Goal: Task Accomplishment & Management: Use online tool/utility

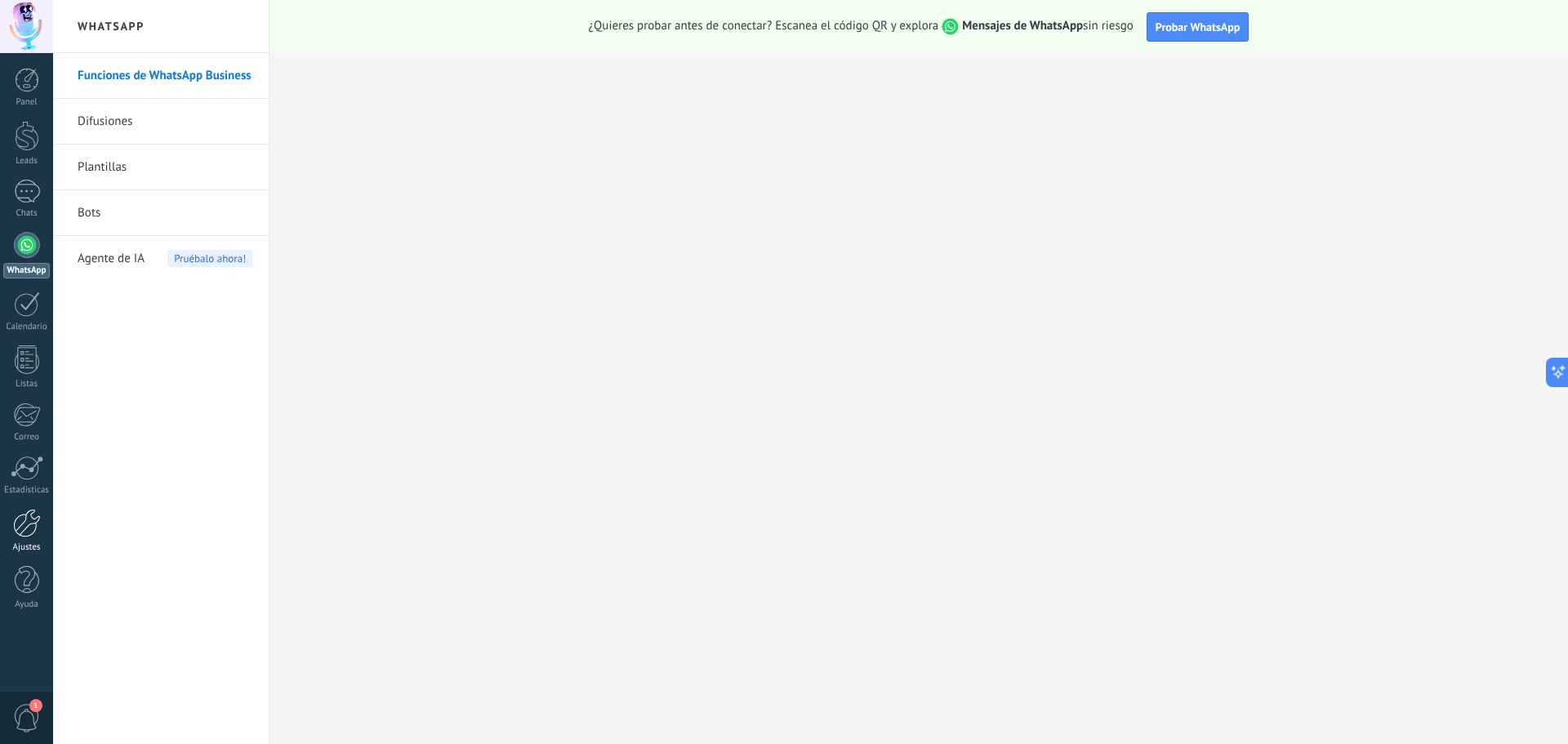
click at [29, 534] on div at bounding box center [27, 523] width 28 height 29
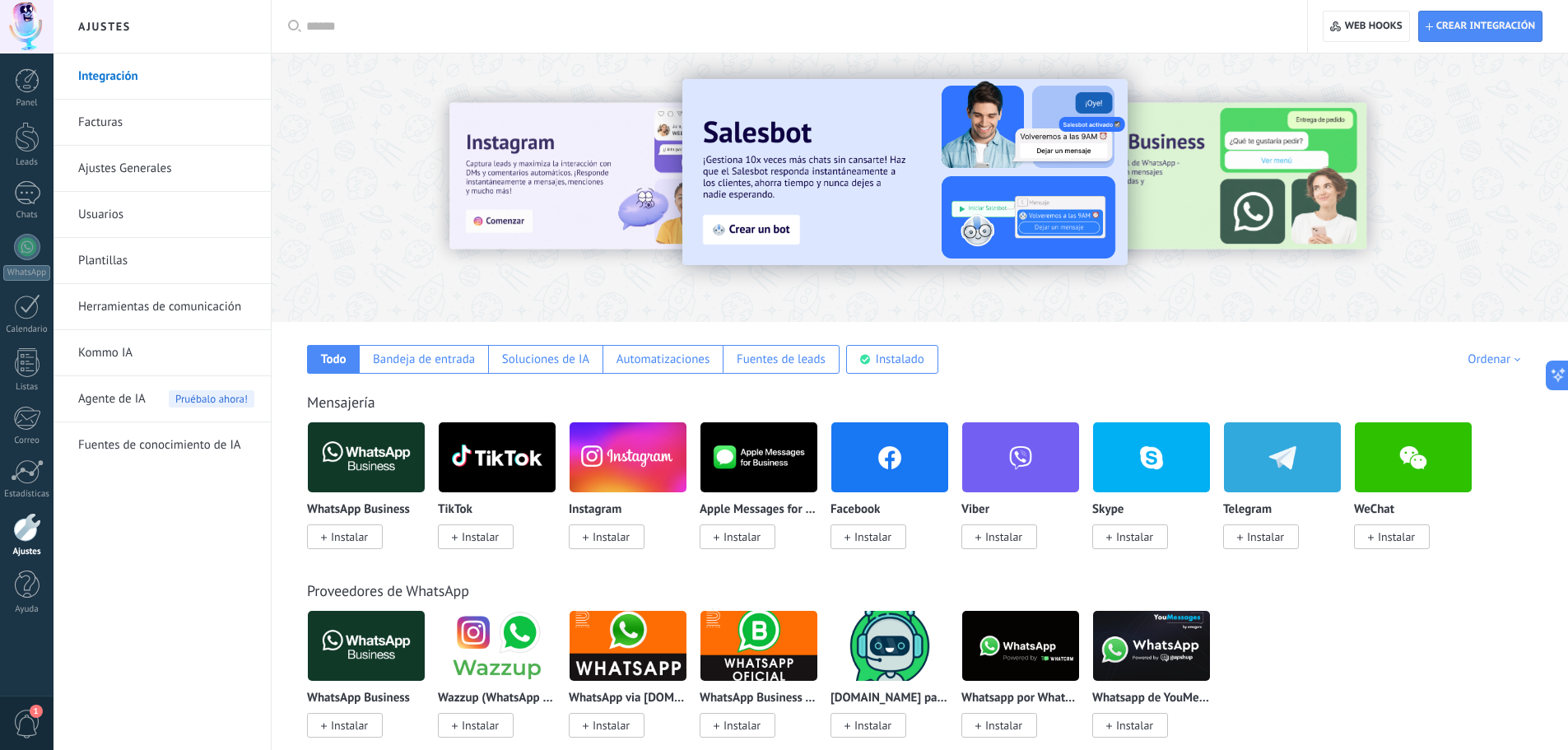
click at [125, 79] on link "Integración" at bounding box center [167, 77] width 176 height 46
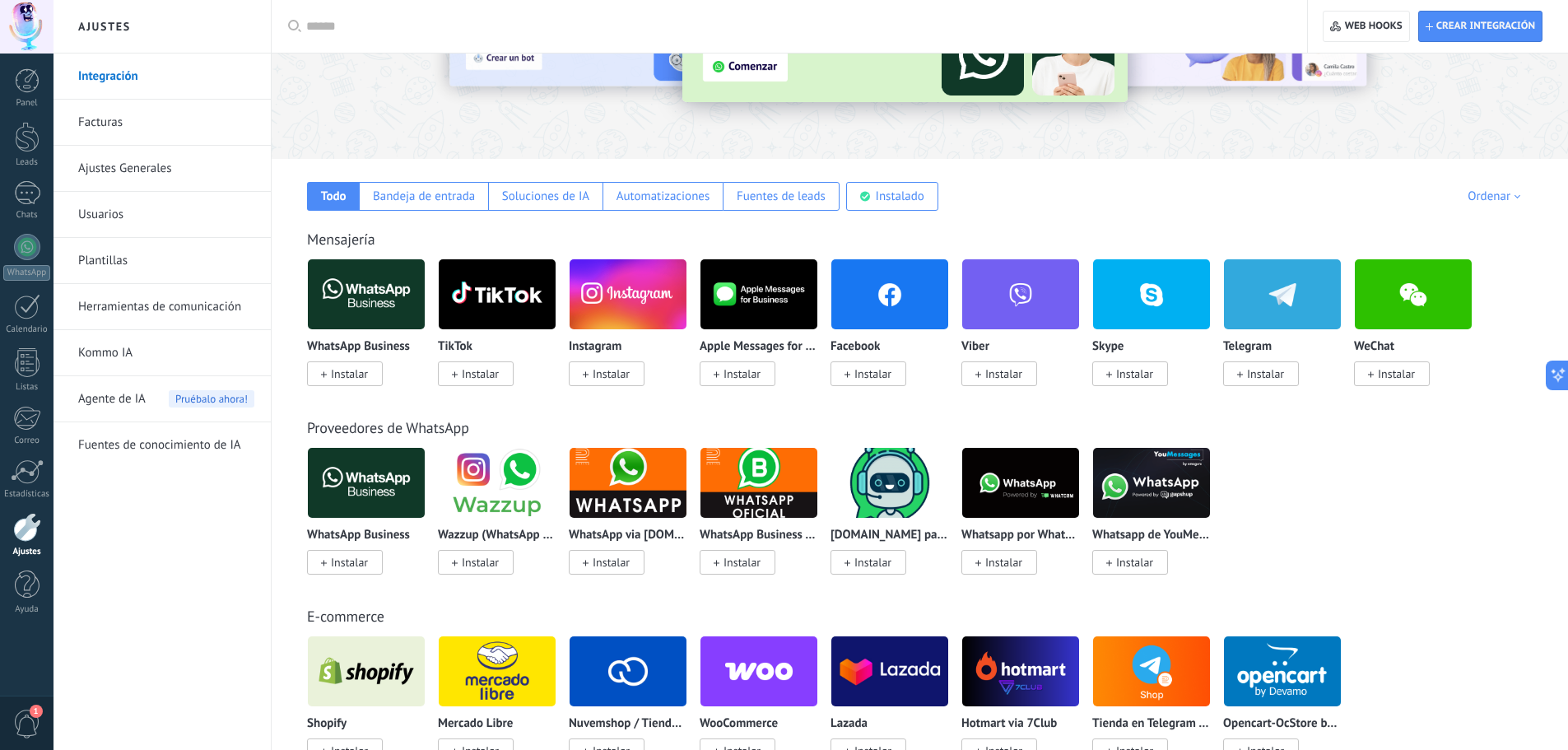
scroll to position [165, 0]
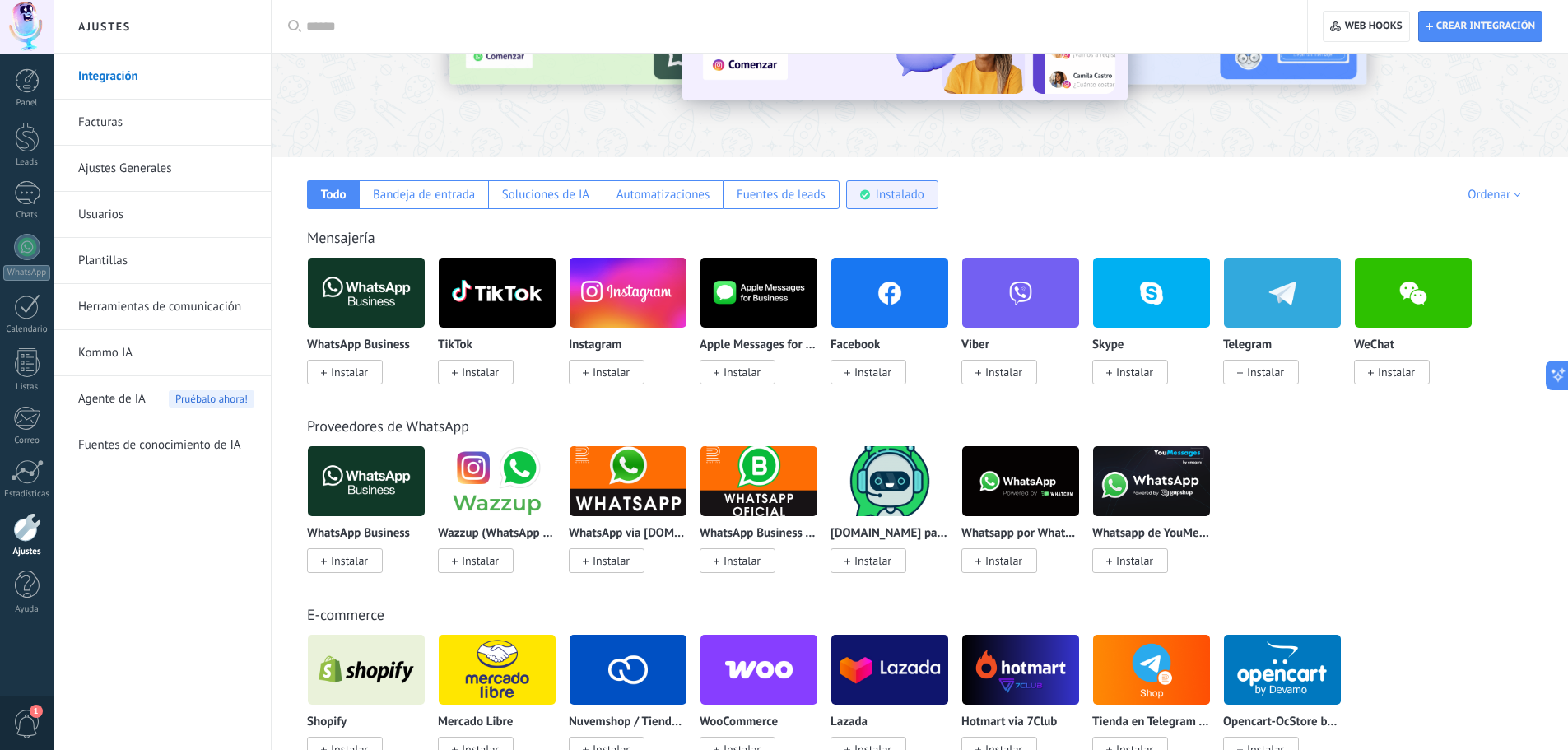
click at [886, 195] on div "Instalado" at bounding box center [900, 195] width 49 height 15
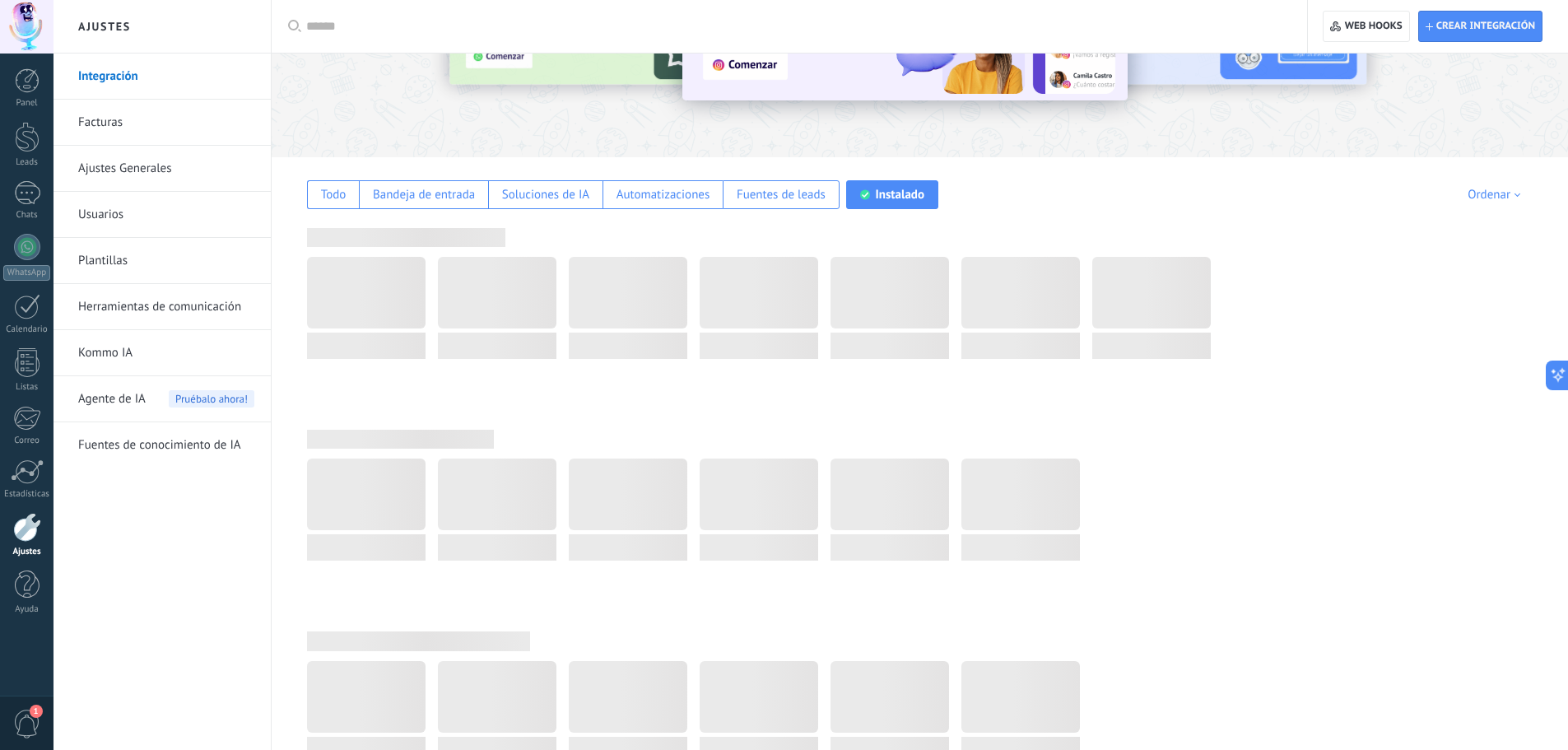
scroll to position [0, 0]
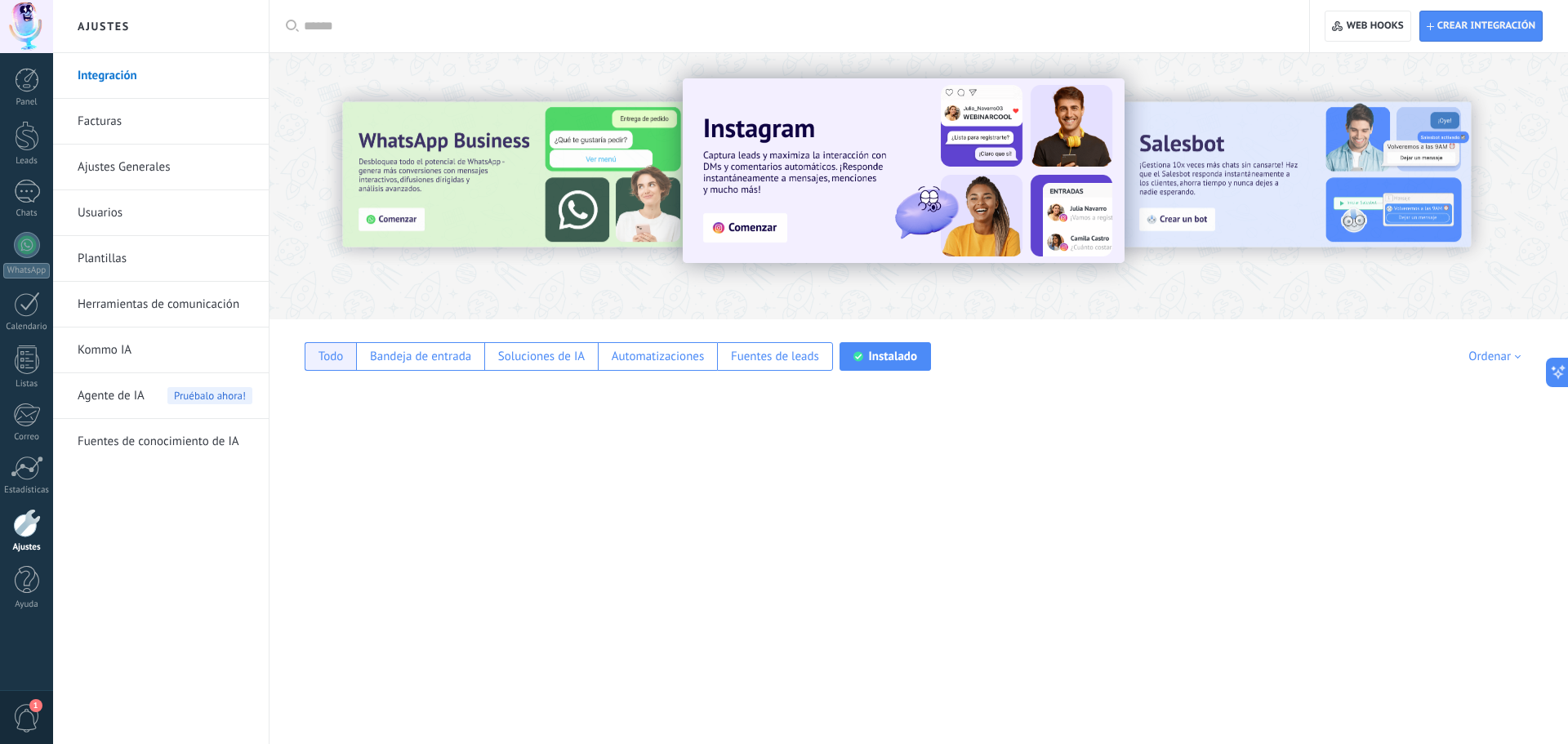
click at [332, 361] on div "Todo" at bounding box center [331, 357] width 26 height 15
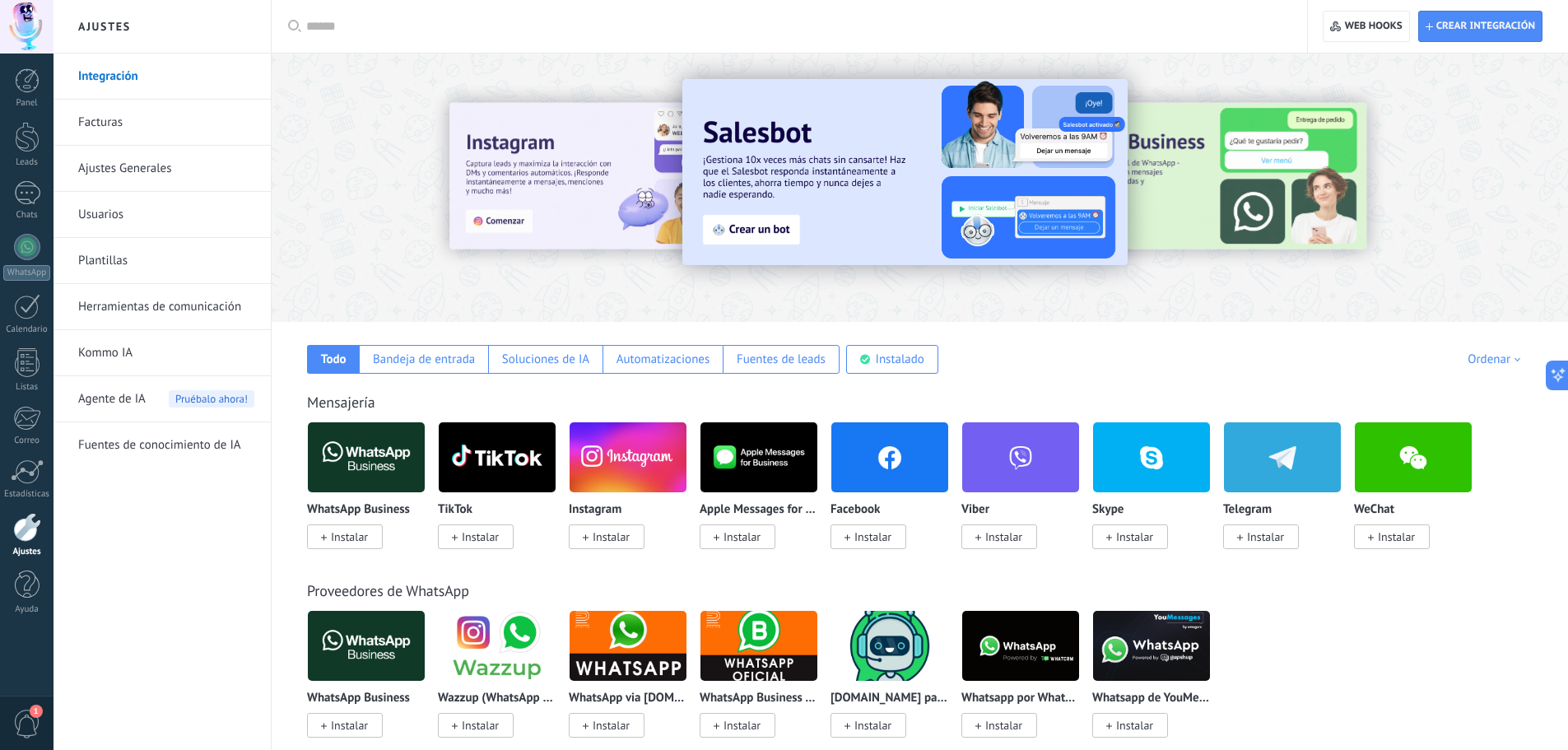
click at [566, 19] on input "text" at bounding box center [795, 27] width 978 height 17
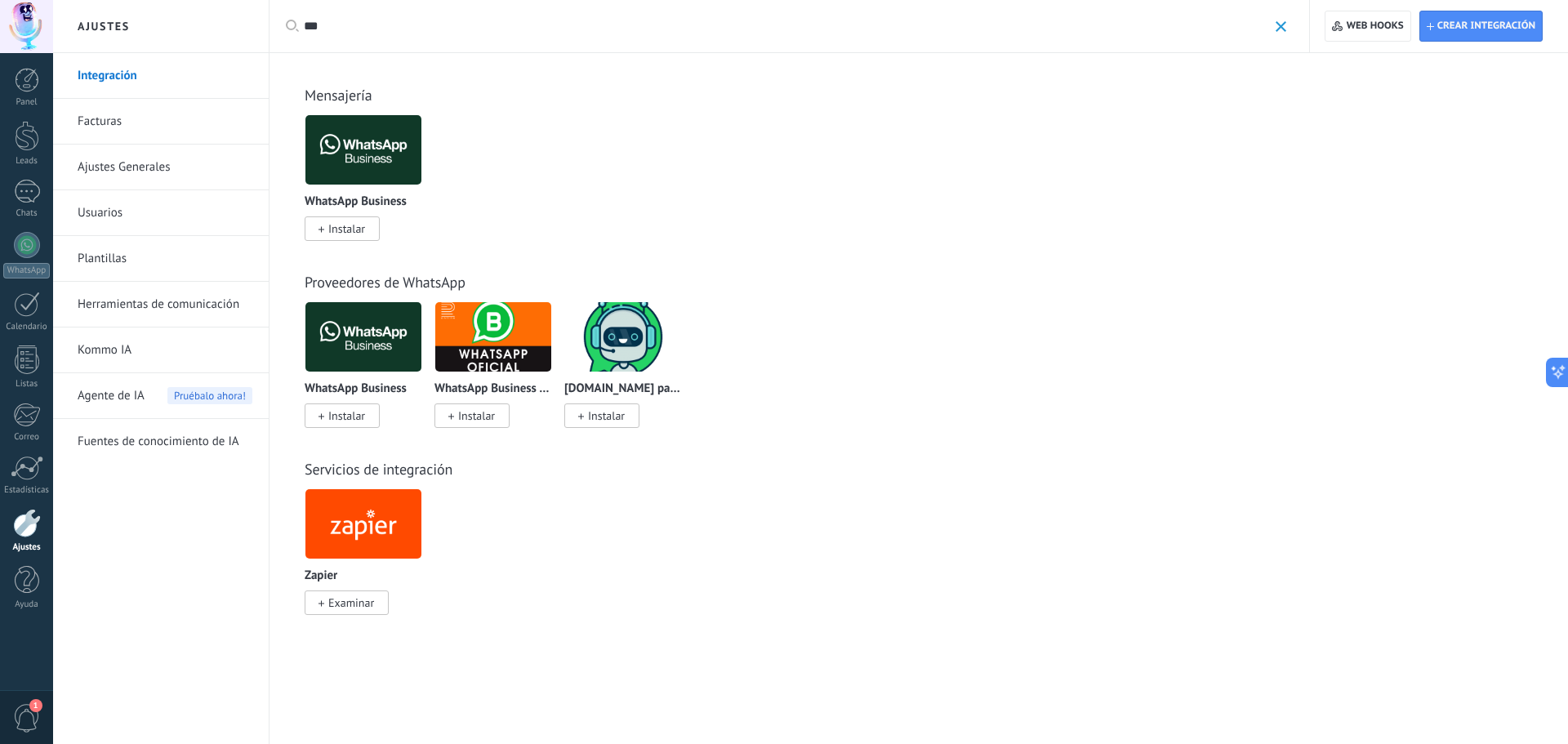
click at [461, 30] on input "***" at bounding box center [785, 27] width 964 height 17
type input "*"
paste input "********"
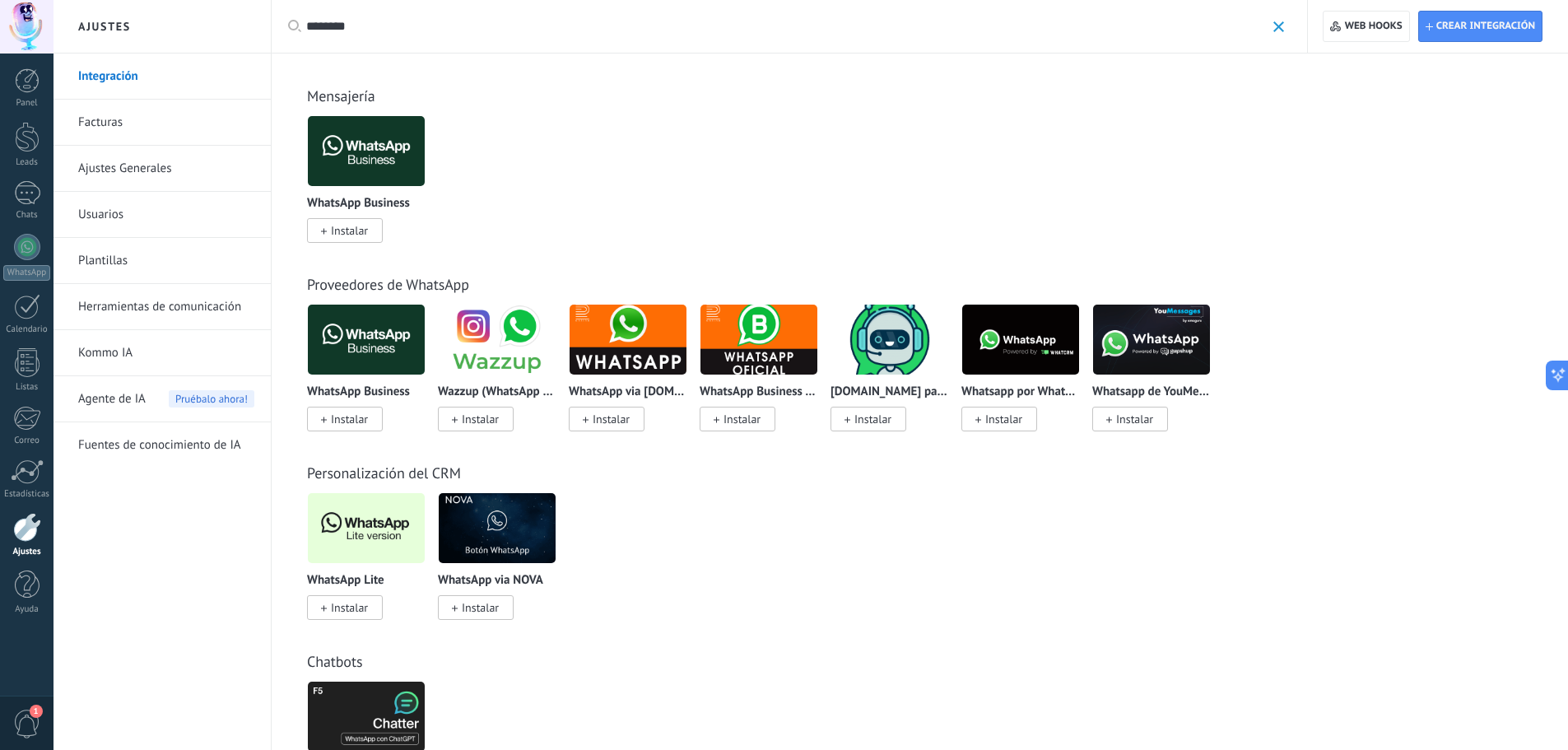
type input "********"
click at [361, 233] on span "Instalar" at bounding box center [349, 230] width 37 height 14
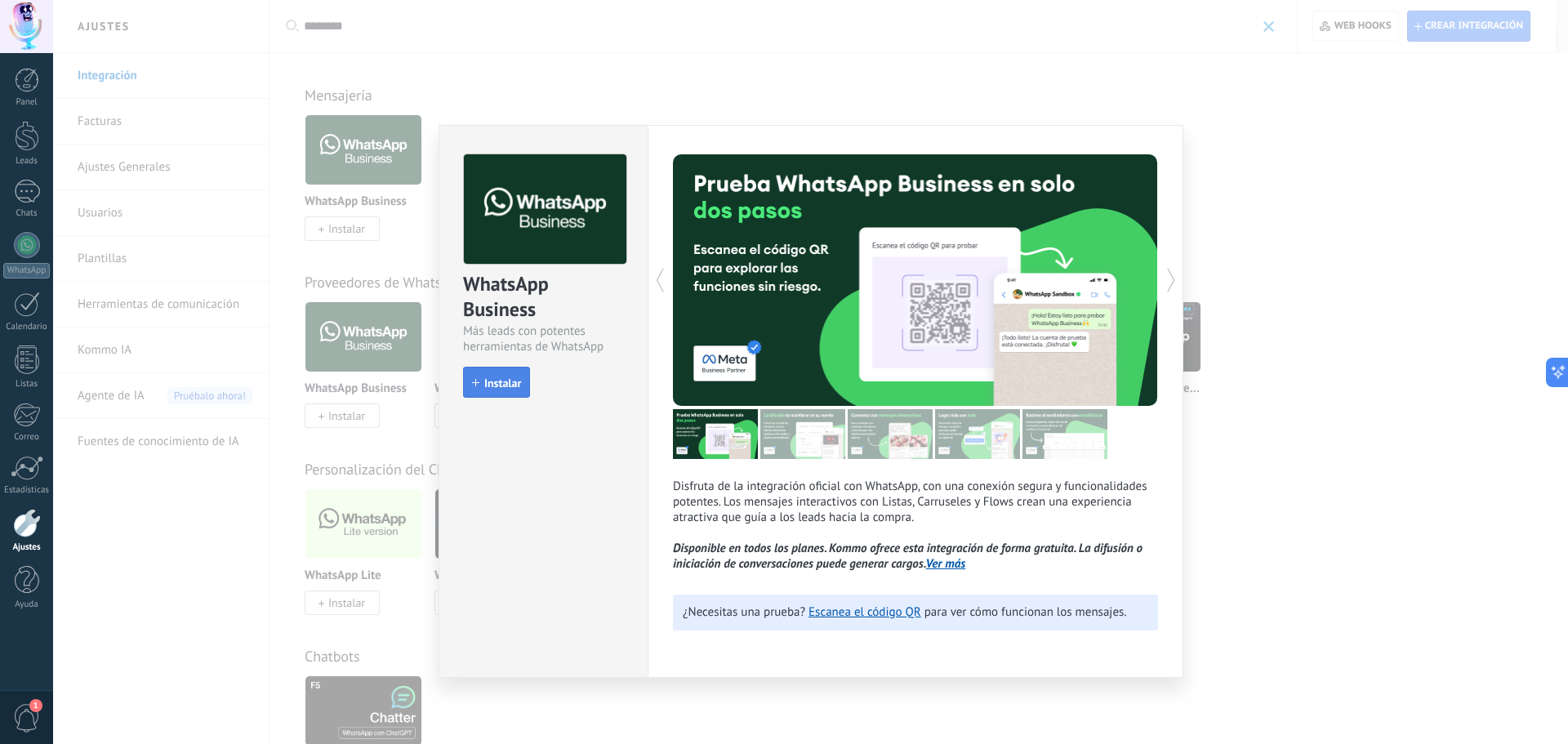
click at [499, 378] on span "Instalar" at bounding box center [502, 383] width 37 height 11
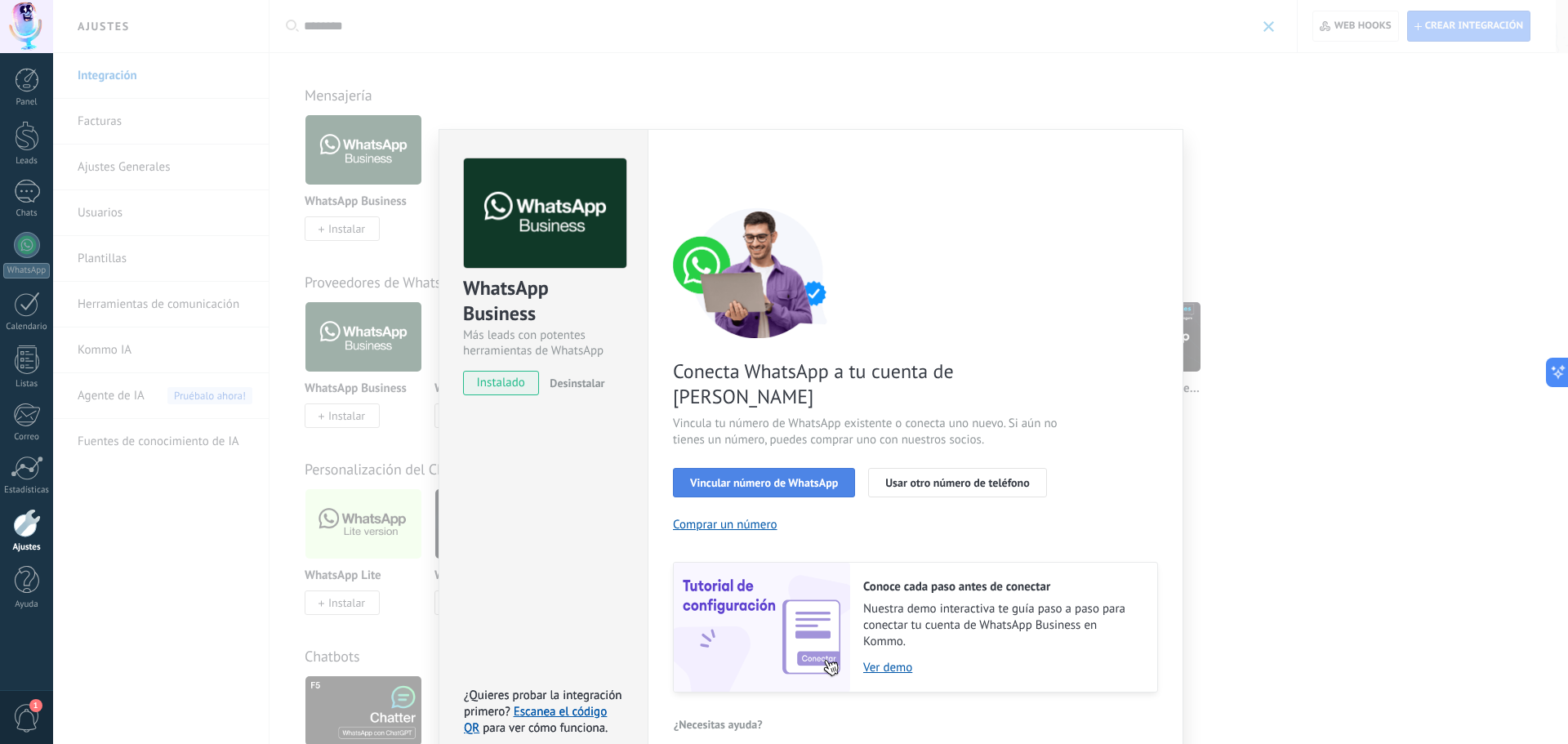
click at [742, 477] on span "Vincular número de WhatsApp" at bounding box center [763, 482] width 147 height 11
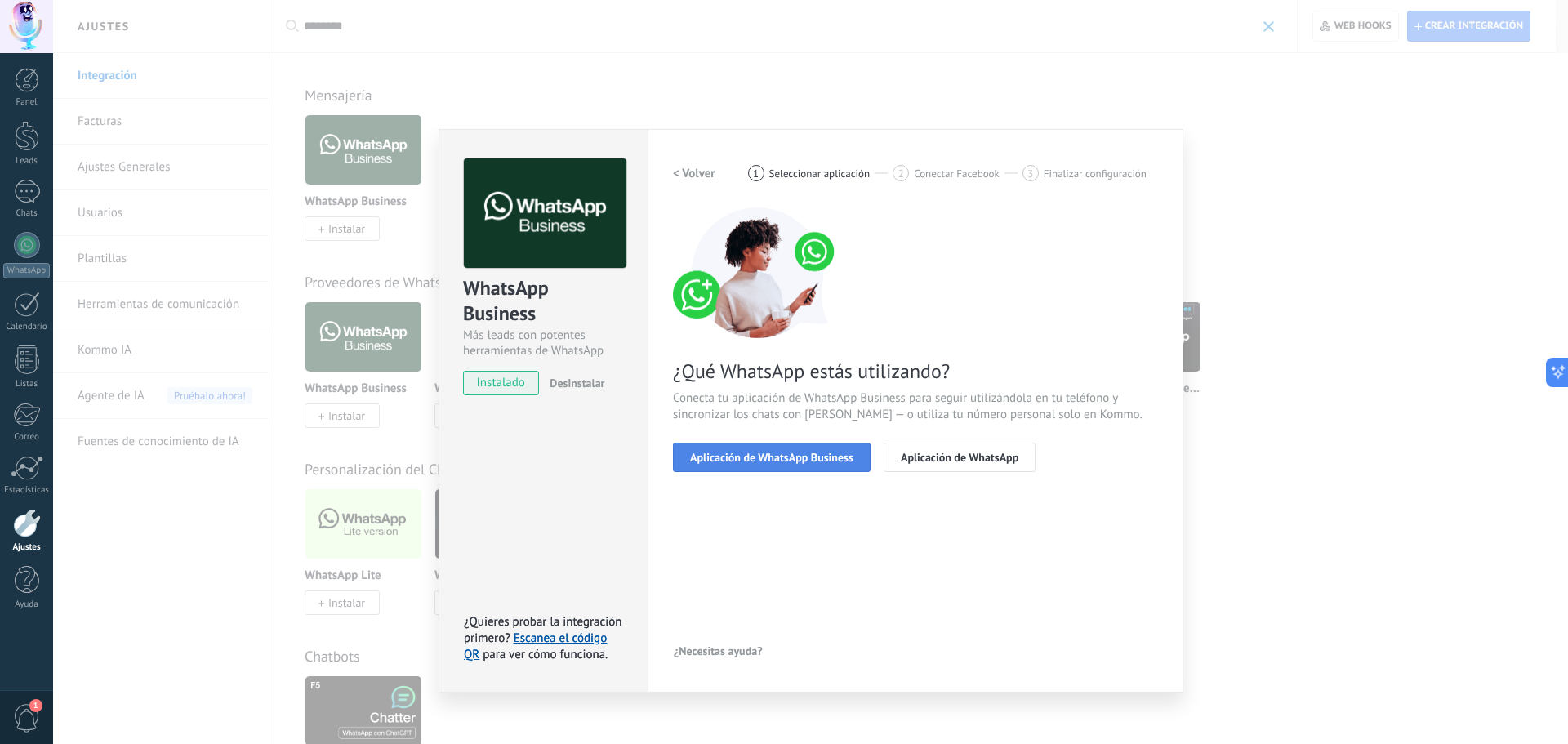
click at [727, 458] on span "Aplicación de WhatsApp Business" at bounding box center [772, 458] width 164 height 11
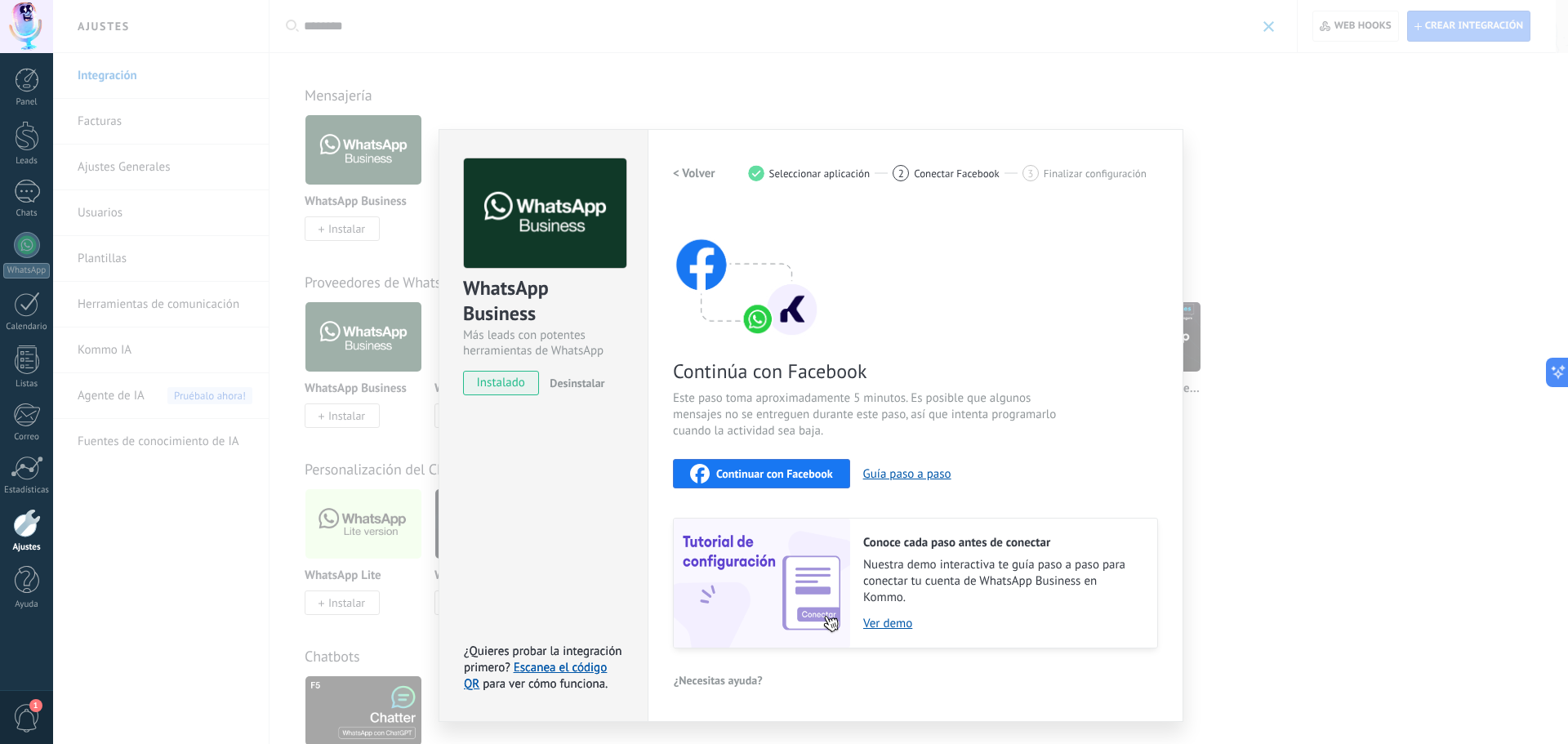
click at [813, 471] on span "Continuar con Facebook" at bounding box center [774, 474] width 117 height 11
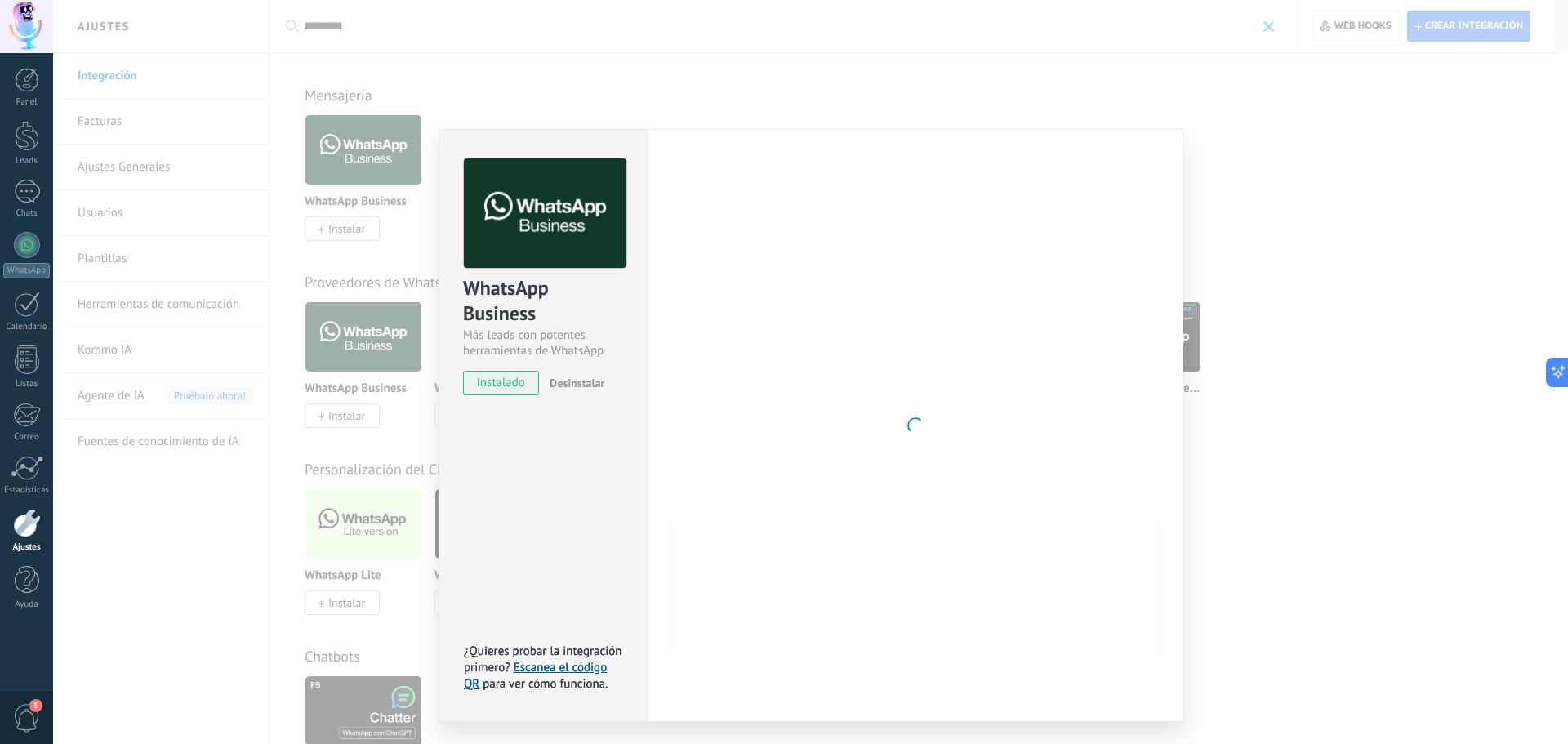
click at [952, 245] on div at bounding box center [915, 425] width 485 height 534
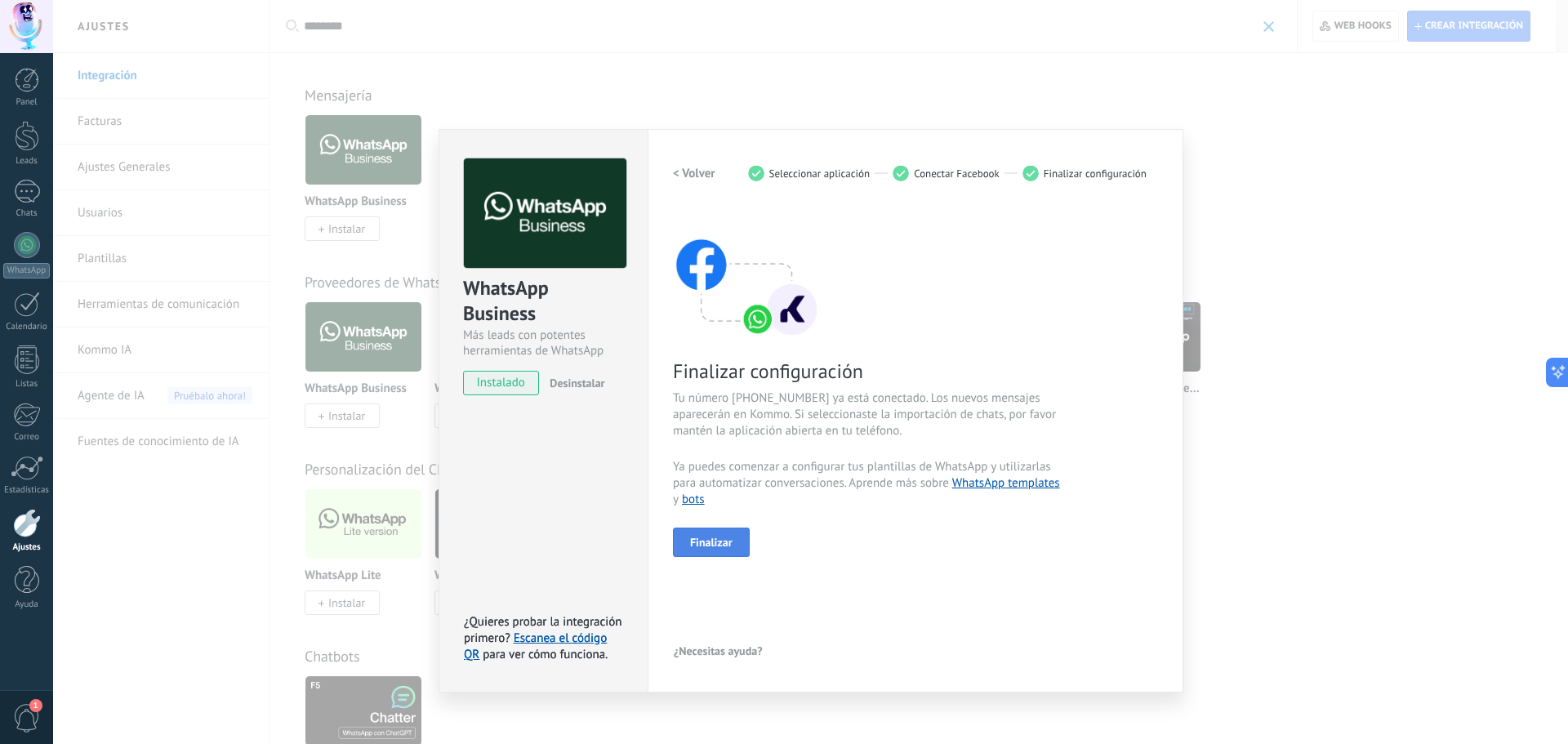
click at [714, 548] on span "Finalizar" at bounding box center [711, 542] width 43 height 11
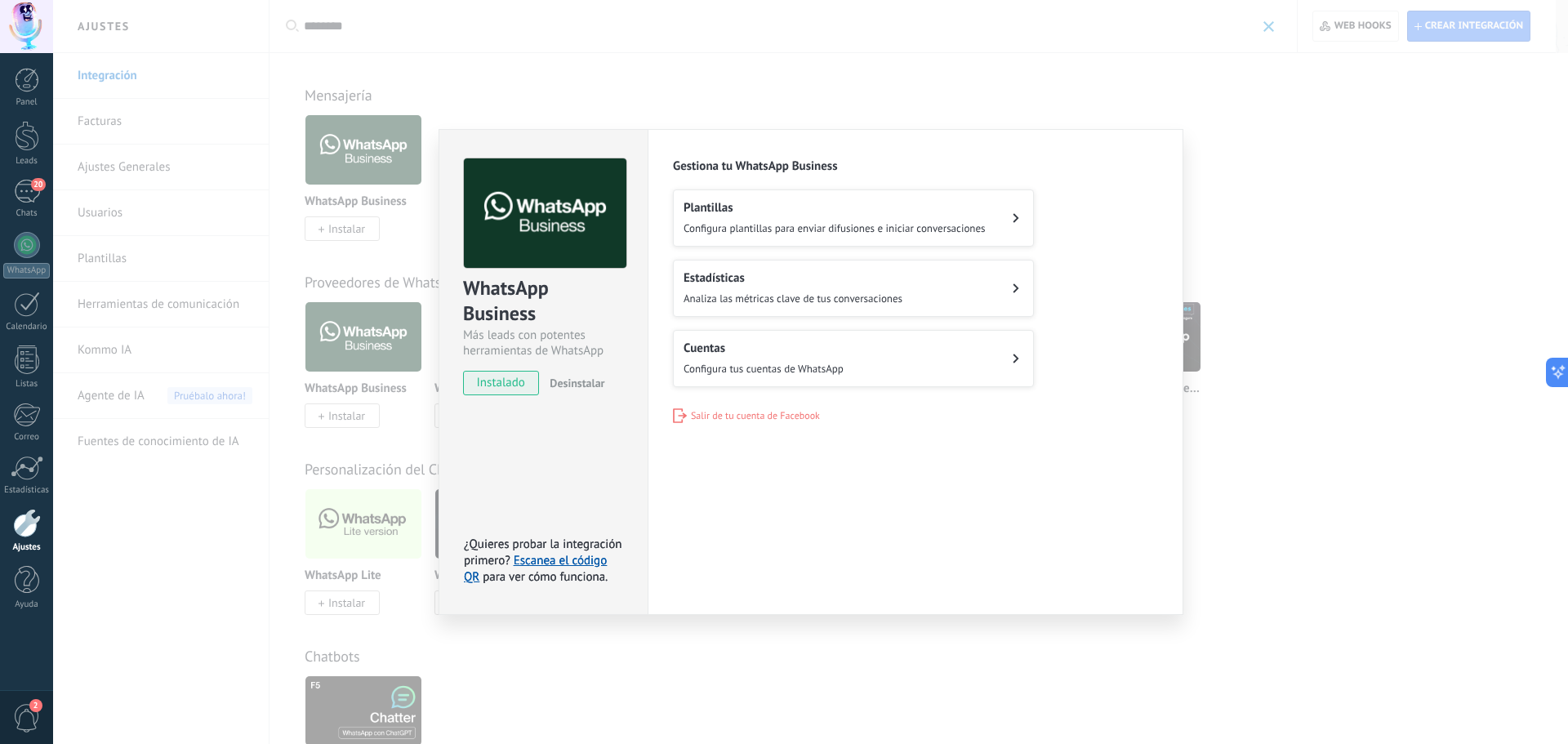
click at [931, 224] on span "Configura plantillas para enviar difusiones e iniciar conversaciones" at bounding box center [834, 228] width 303 height 14
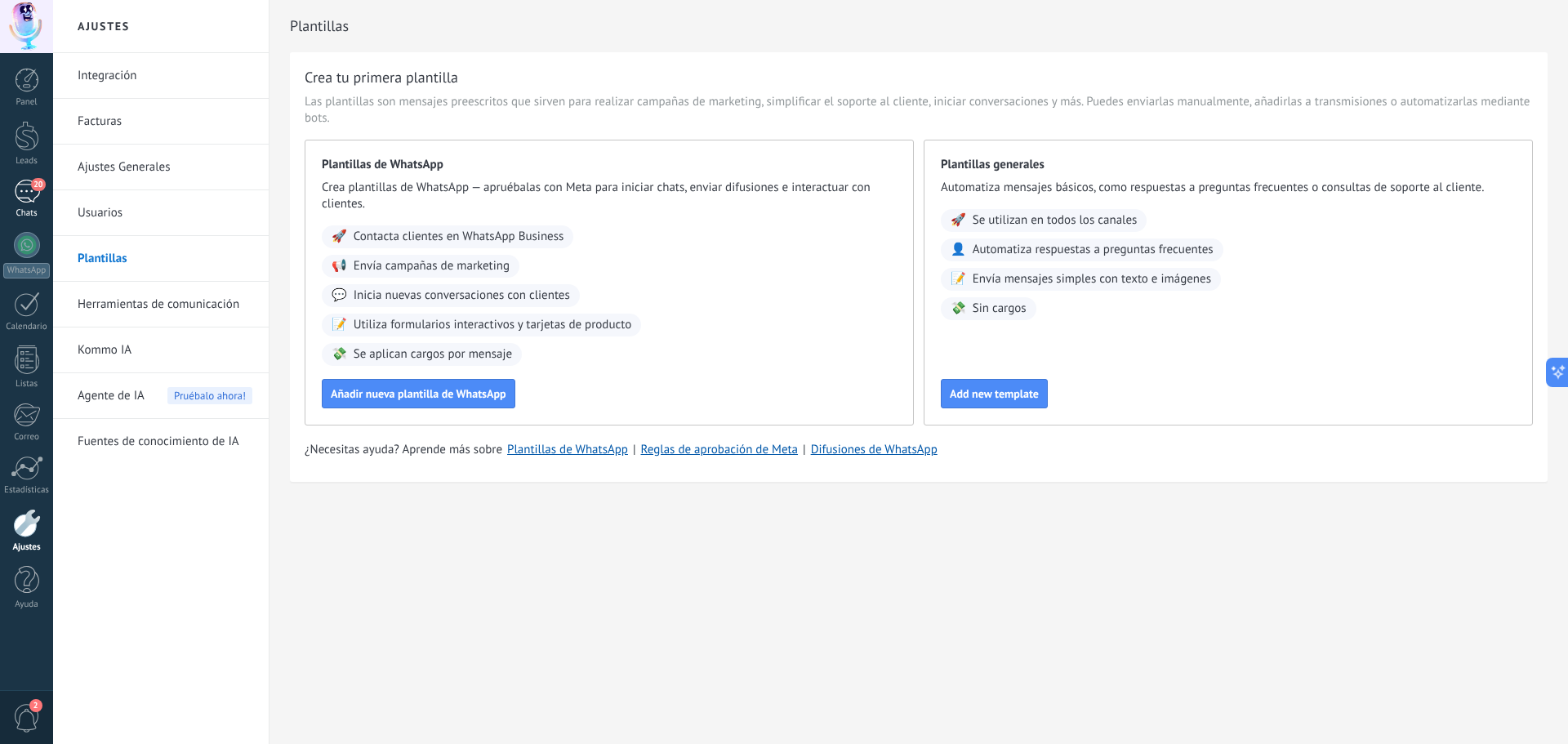
click at [27, 187] on div "20" at bounding box center [27, 191] width 26 height 24
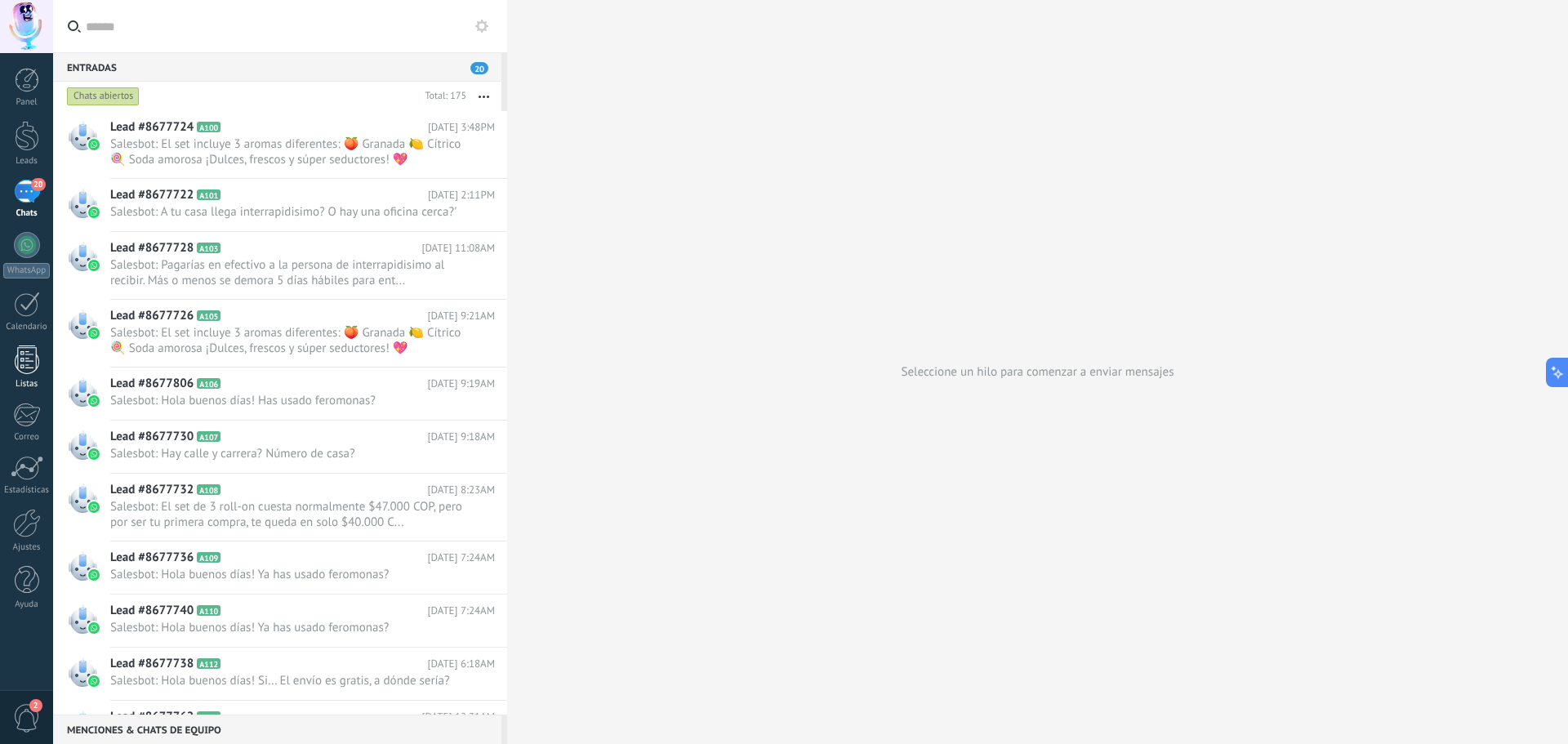
click at [24, 363] on div at bounding box center [27, 360] width 25 height 29
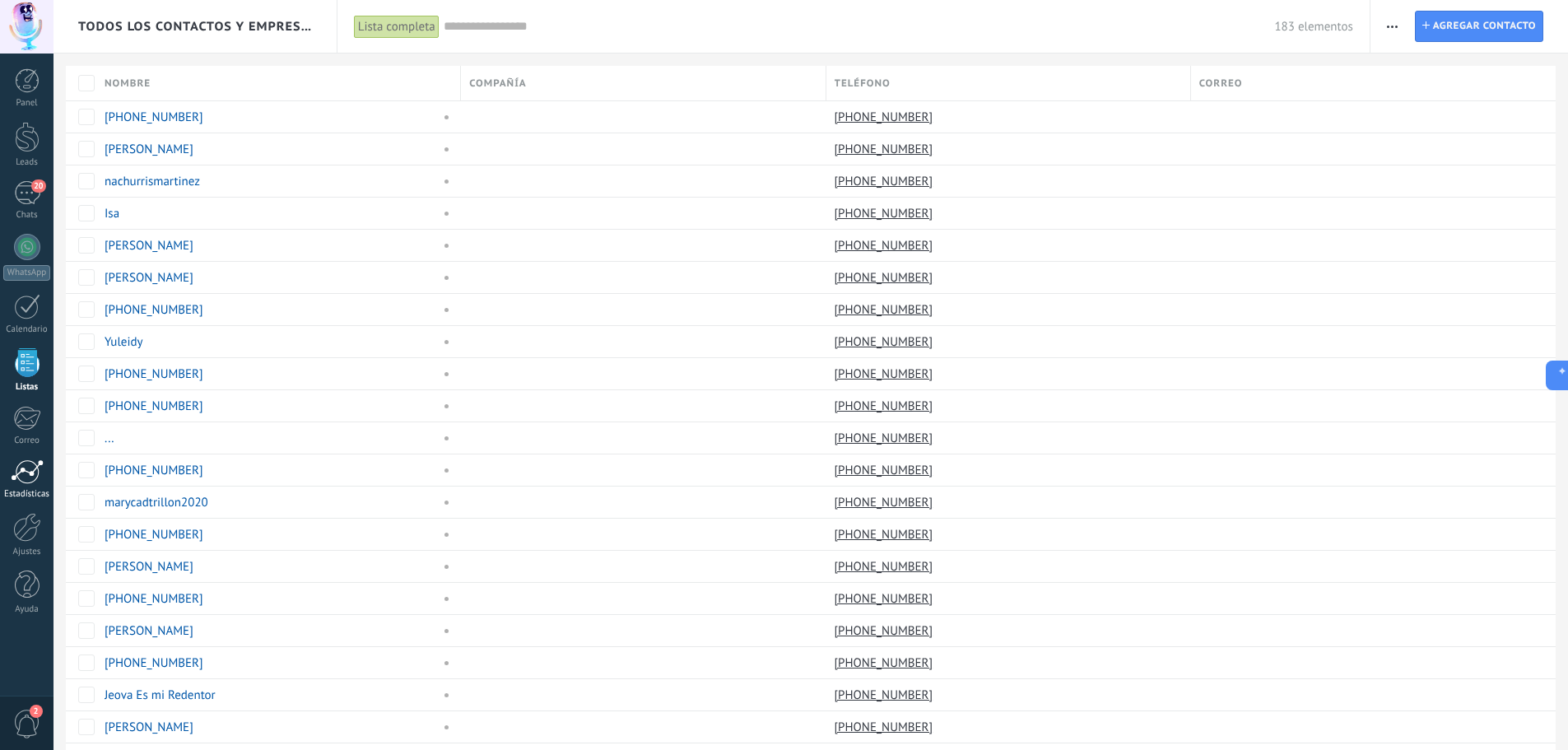
click at [26, 476] on div at bounding box center [27, 472] width 33 height 25
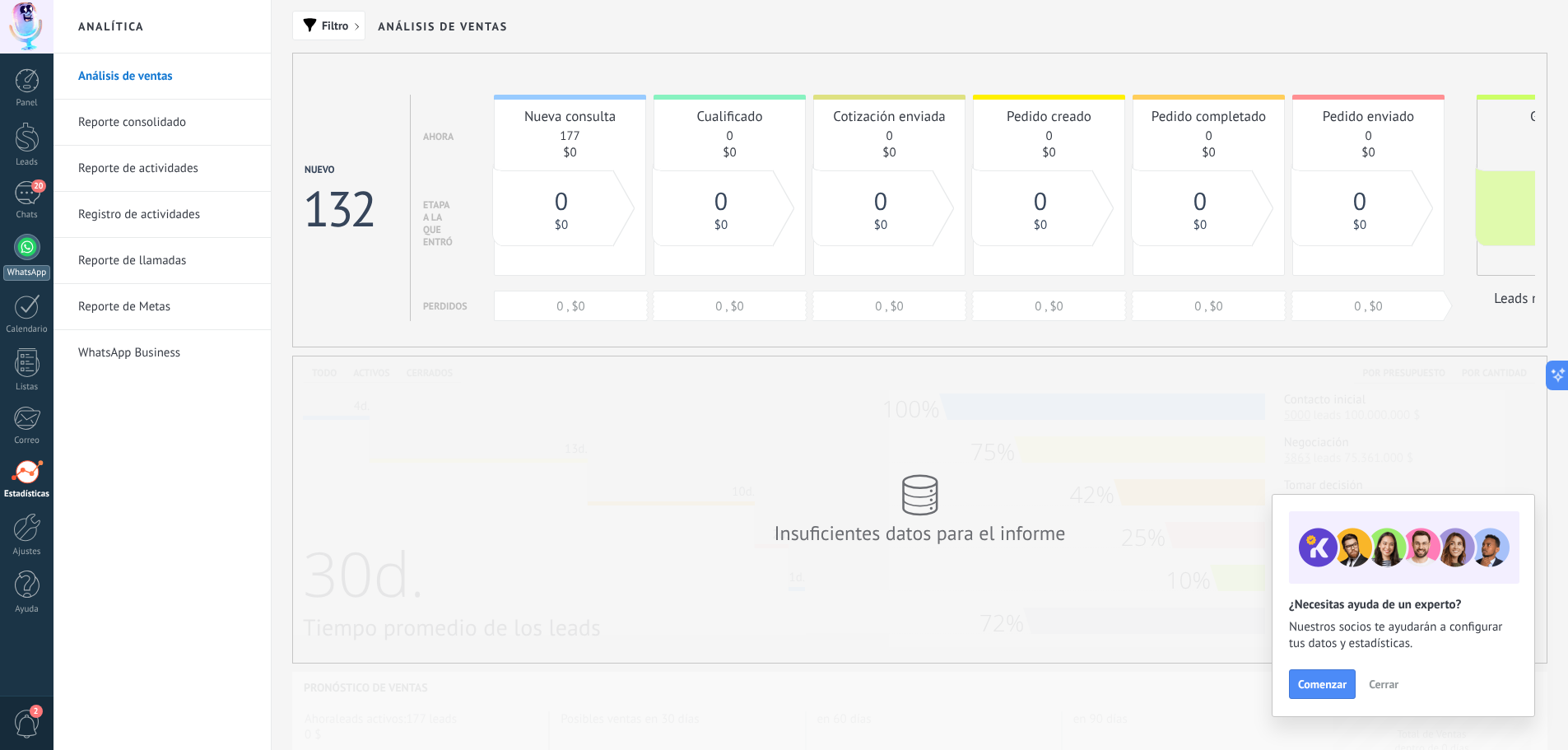
drag, startPoint x: 21, startPoint y: 200, endPoint x: 35, endPoint y: 235, distance: 37.7
click at [21, 200] on div "20" at bounding box center [27, 193] width 26 height 24
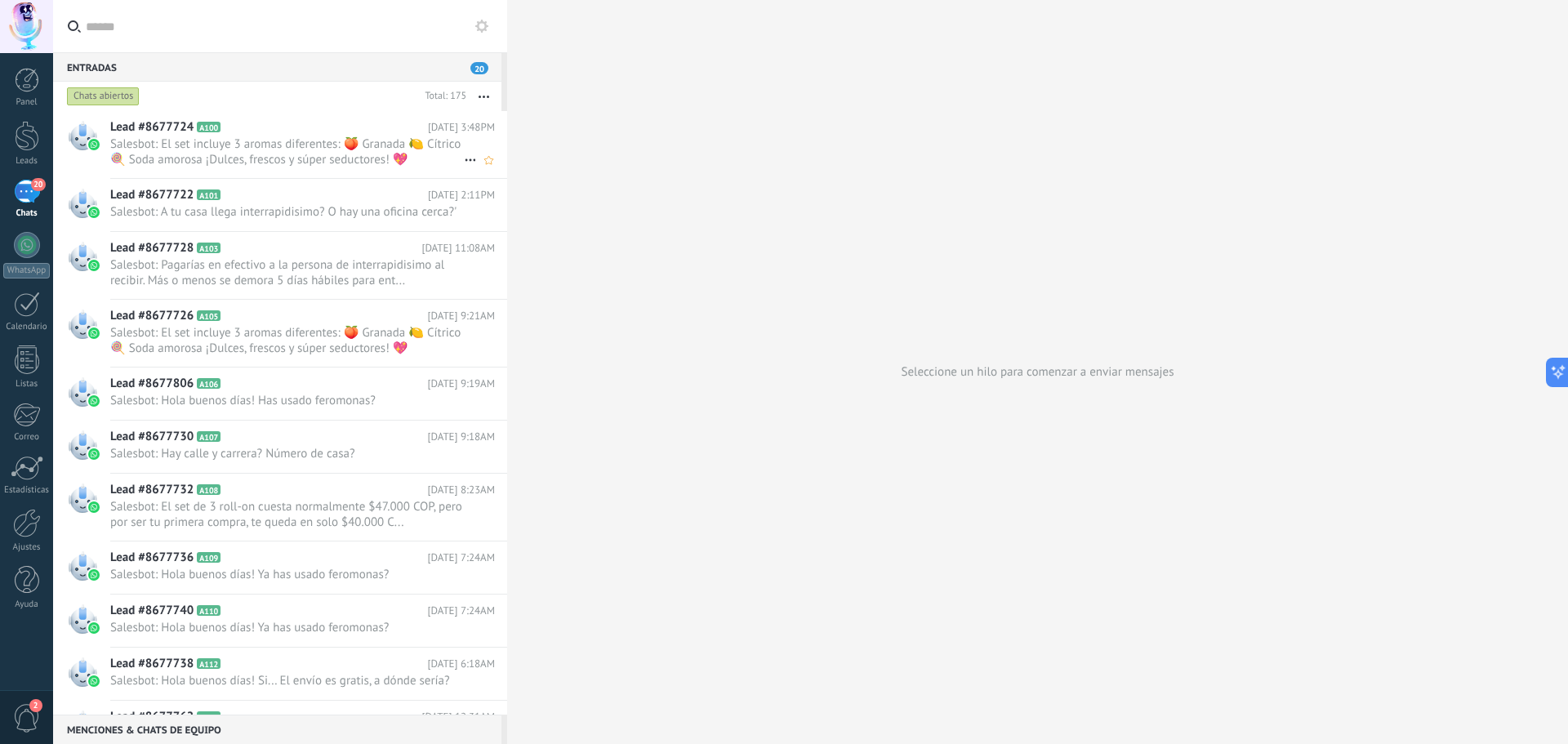
click at [228, 149] on span "Salesbot: El set incluye 3 aromas diferentes: 🍑 Granada 🍋 Cítrico 🍭 Soda amoros…" at bounding box center [287, 151] width 354 height 31
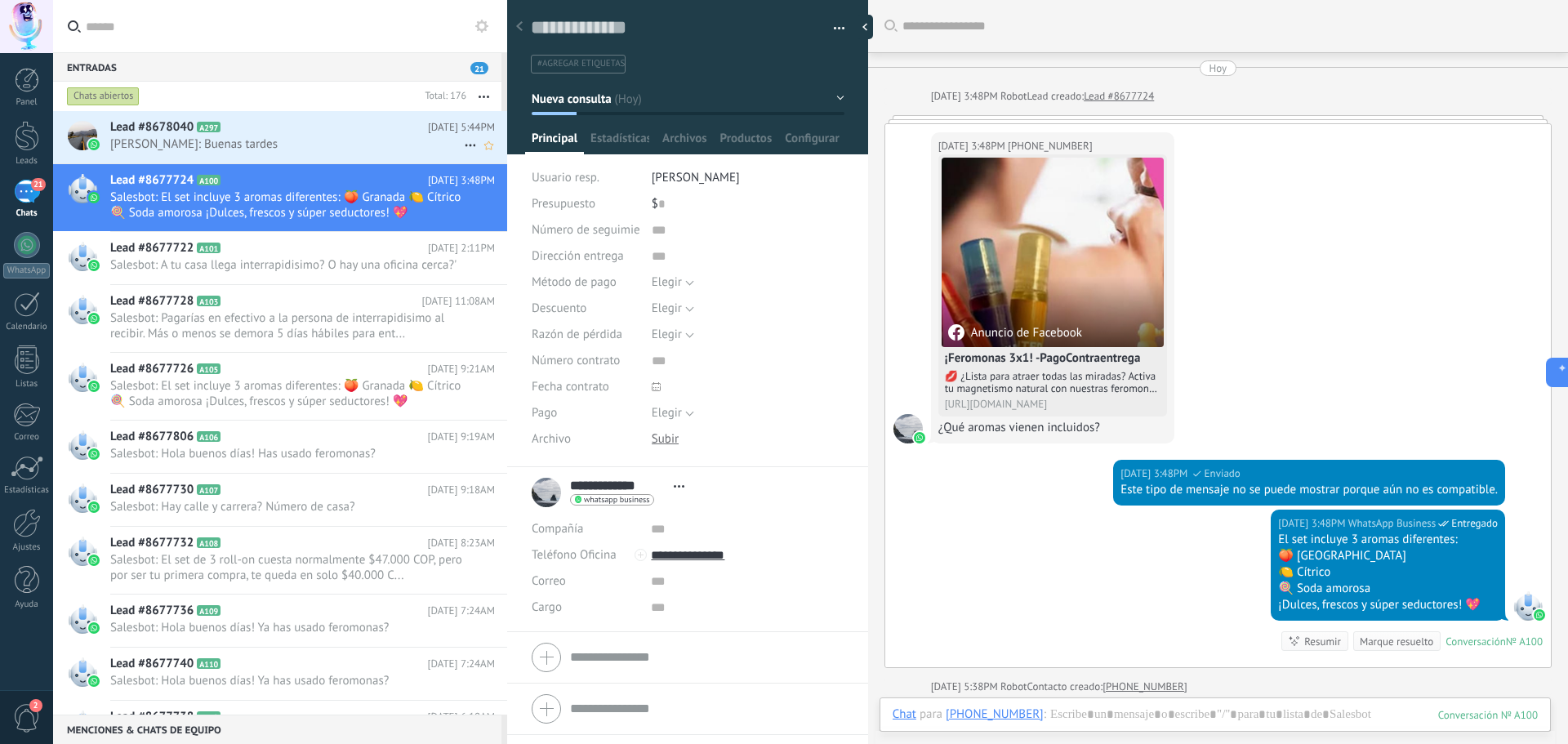
click at [225, 139] on span "[PERSON_NAME]: Buenas tardes" at bounding box center [287, 144] width 354 height 15
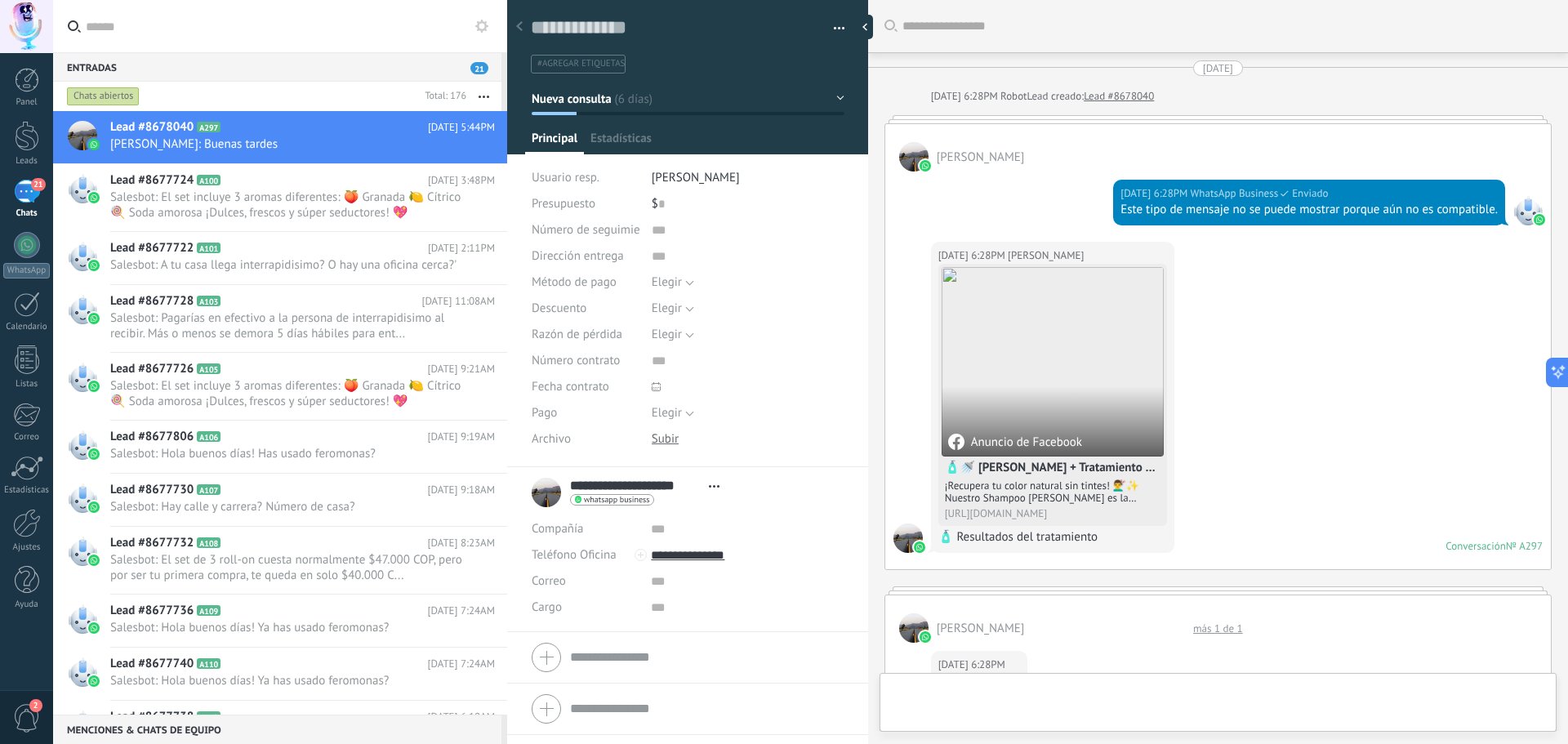
type textarea "**********"
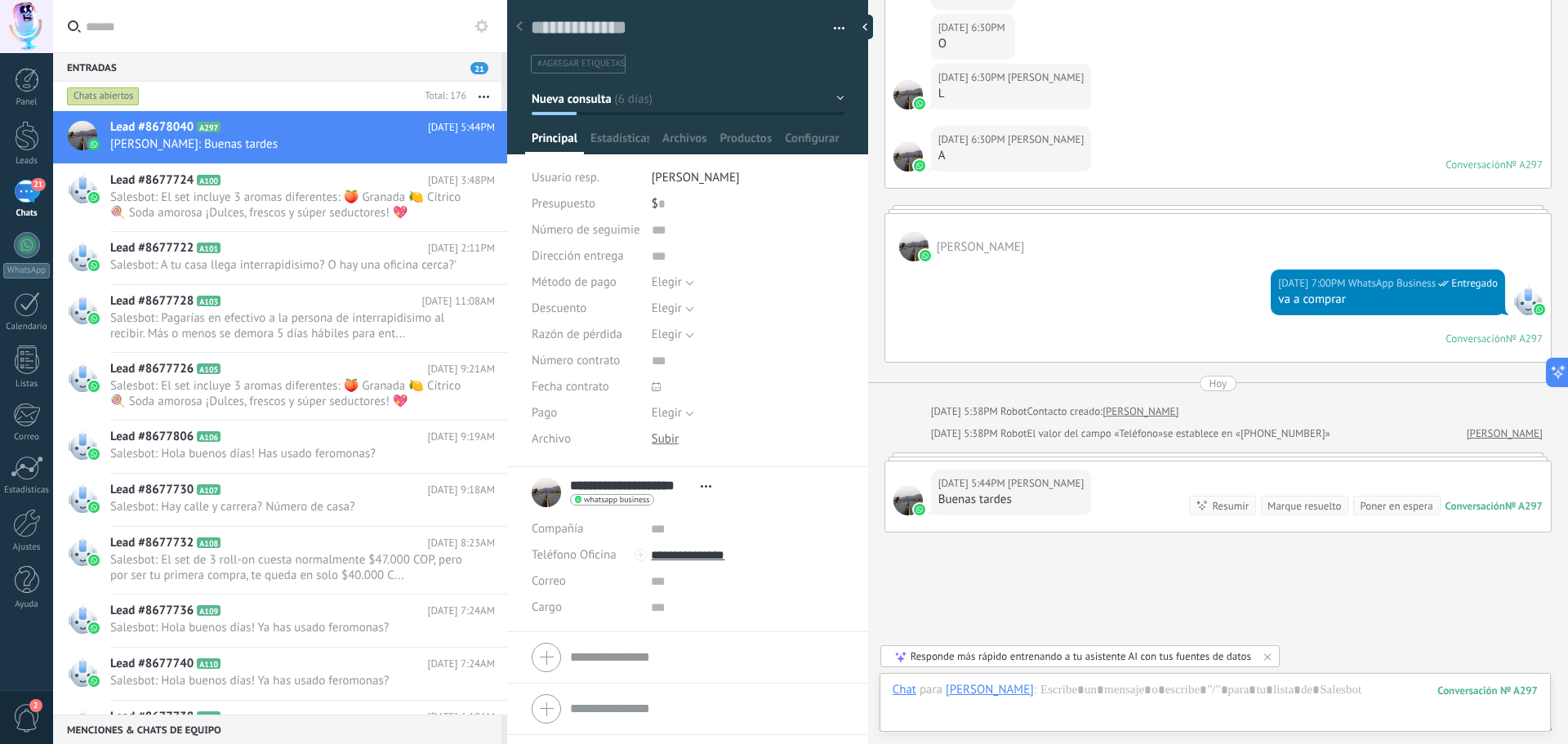
scroll to position [1059, 0]
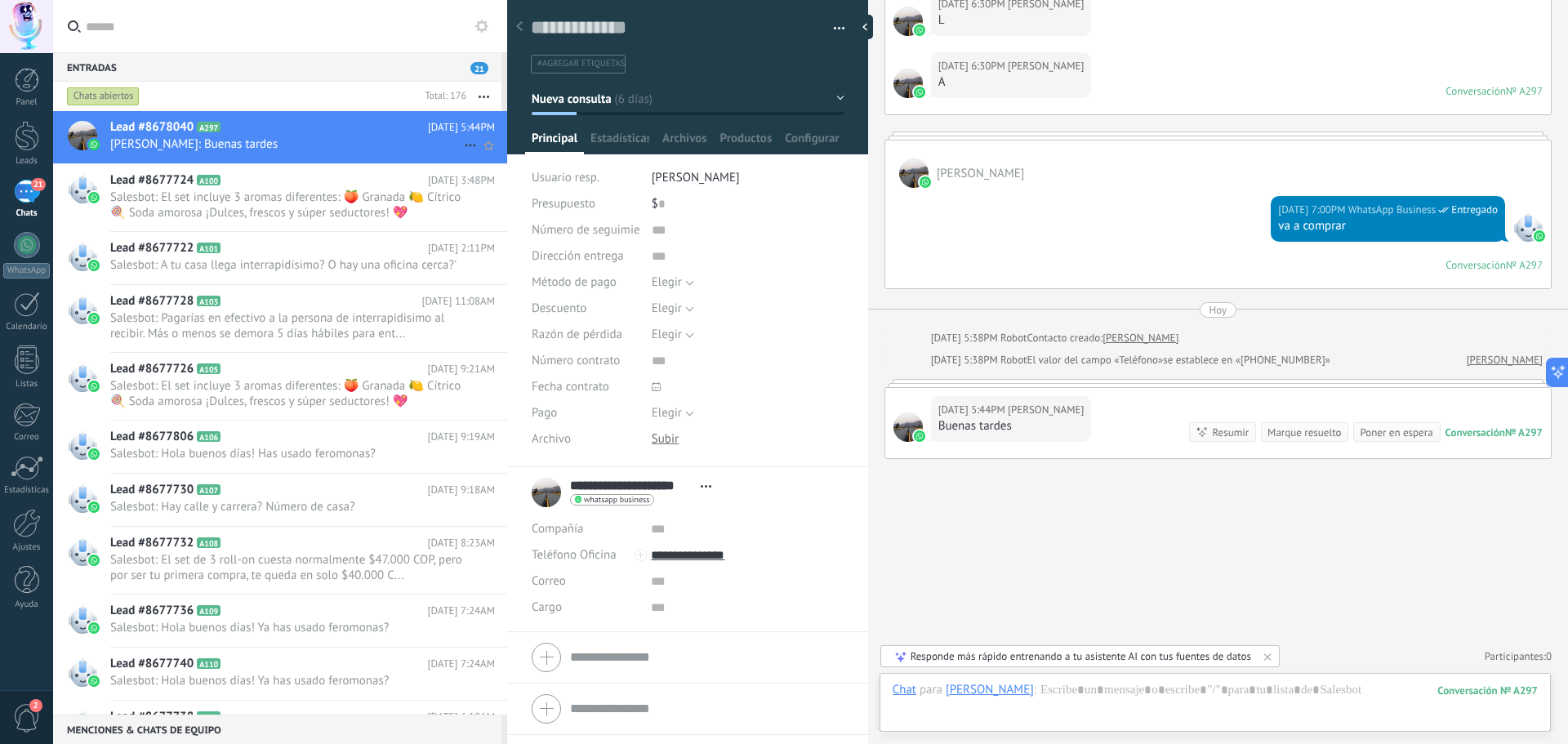
click at [135, 136] on span "[PERSON_NAME]: Buenas tardes" at bounding box center [287, 144] width 354 height 15
click at [1156, 722] on div at bounding box center [1215, 707] width 645 height 49
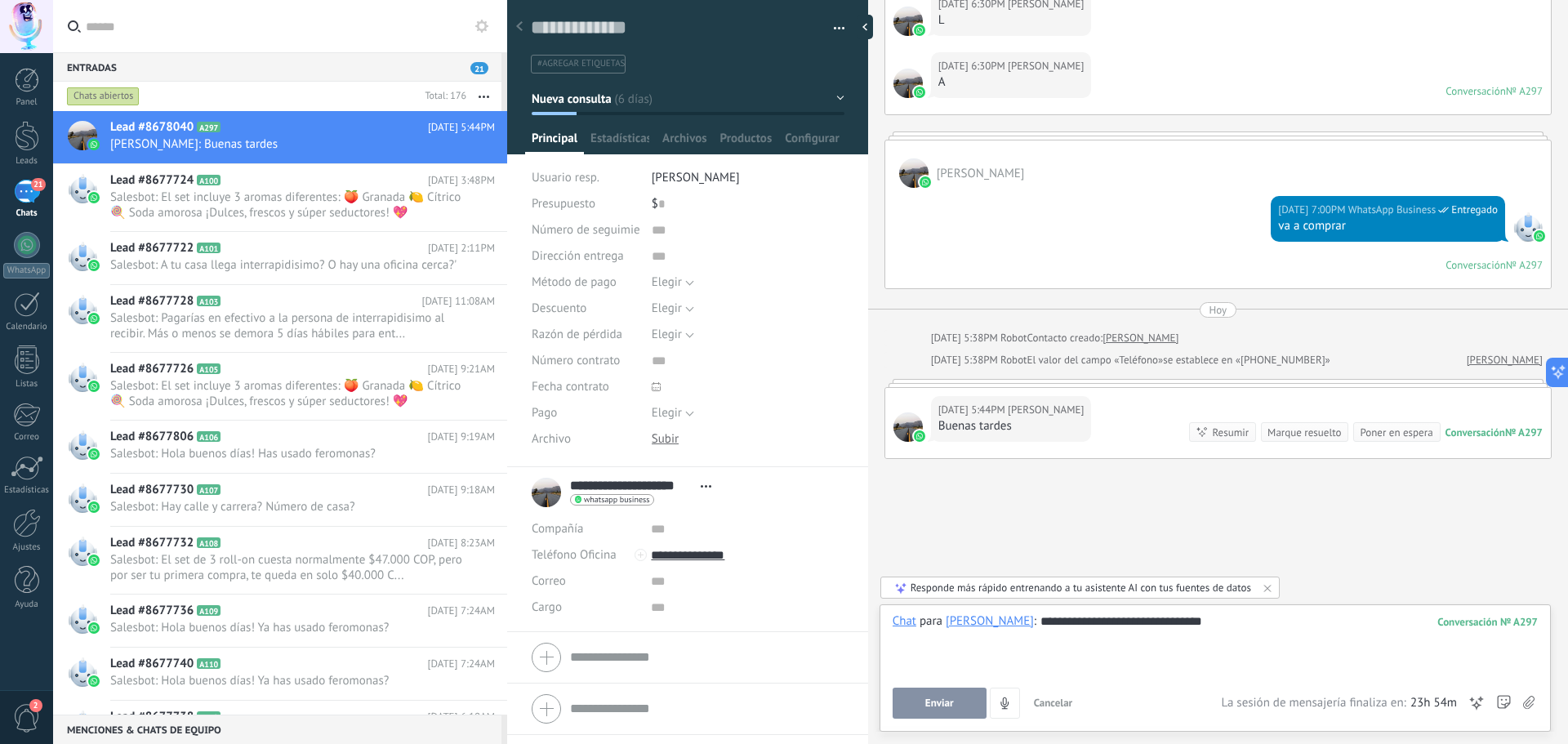
click at [936, 699] on span "Enviar" at bounding box center [940, 703] width 29 height 11
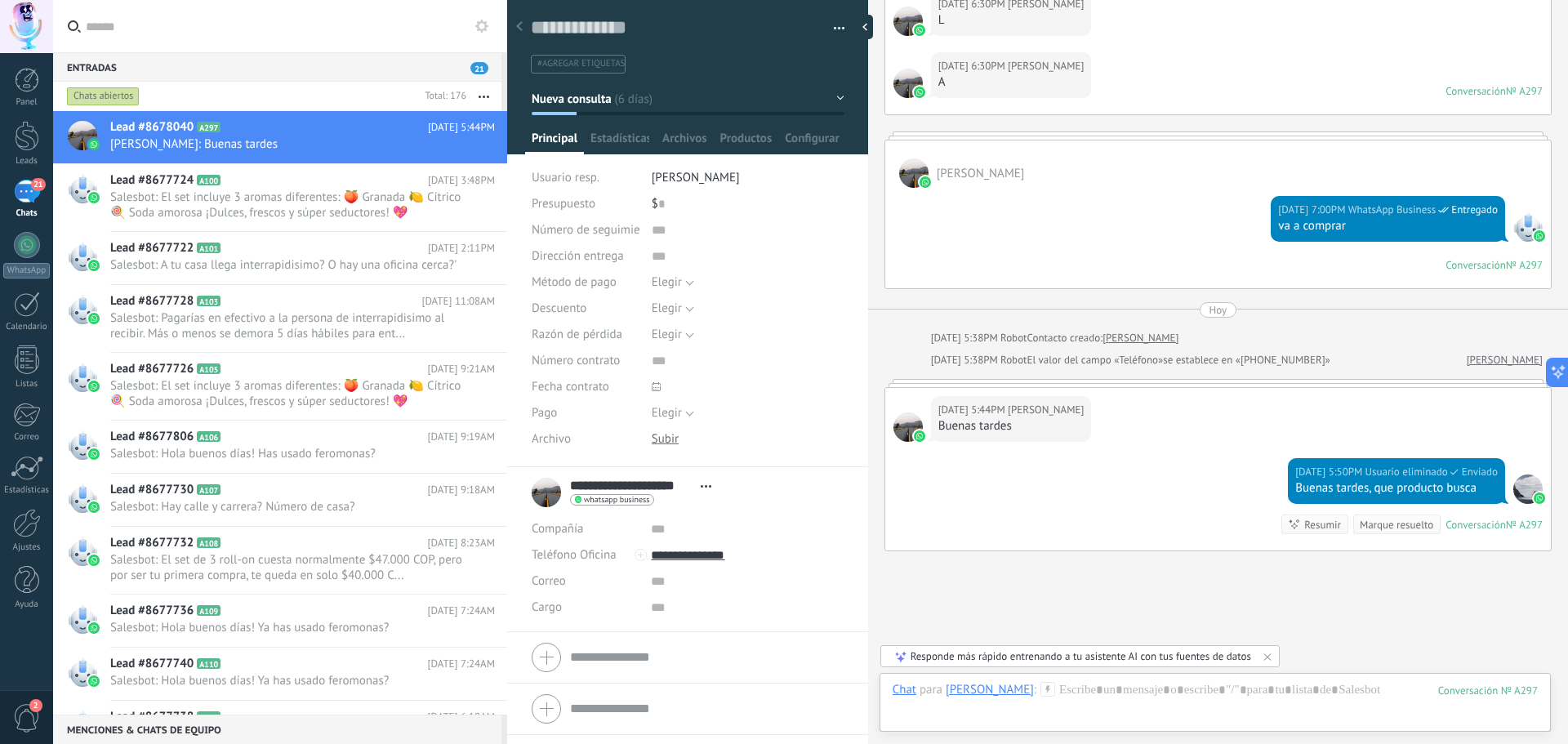
scroll to position [1151, 0]
